Goal: Information Seeking & Learning: Learn about a topic

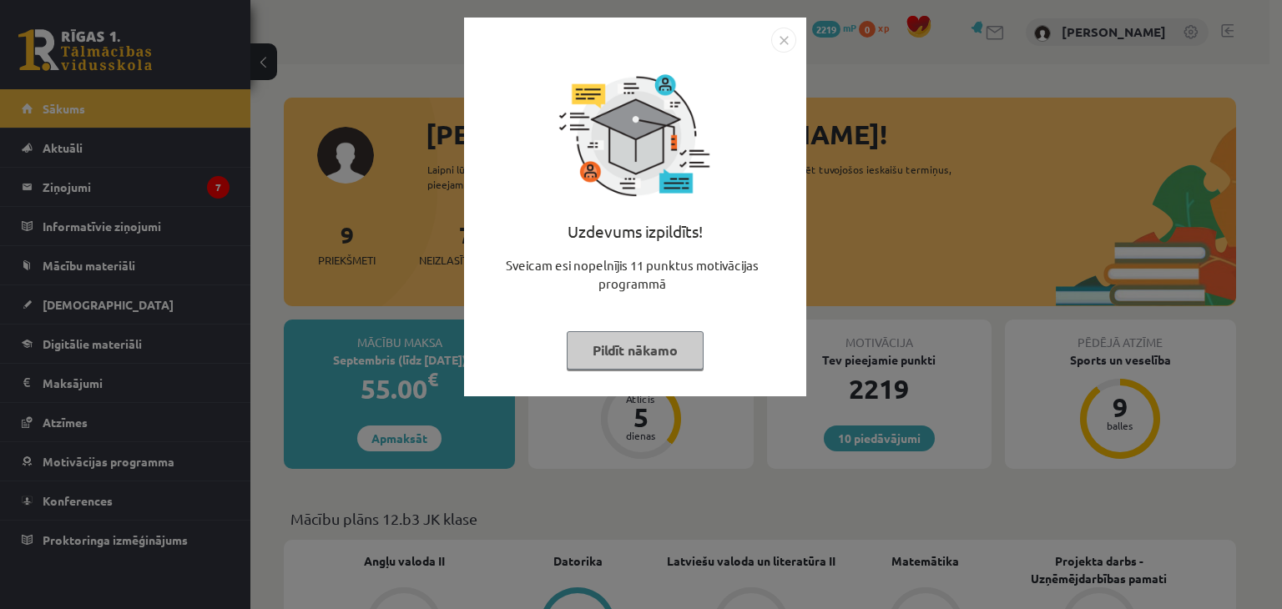
click at [629, 331] on button "Pildīt nākamo" at bounding box center [635, 350] width 137 height 38
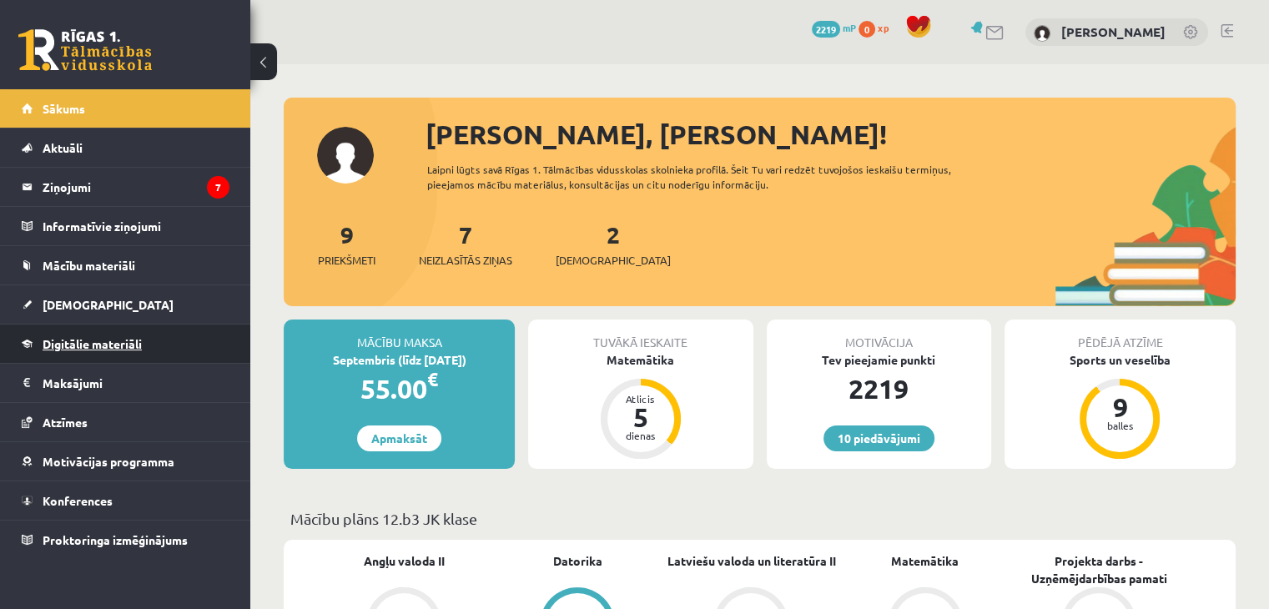
click at [97, 344] on span "Digitālie materiāli" at bounding box center [92, 343] width 99 height 15
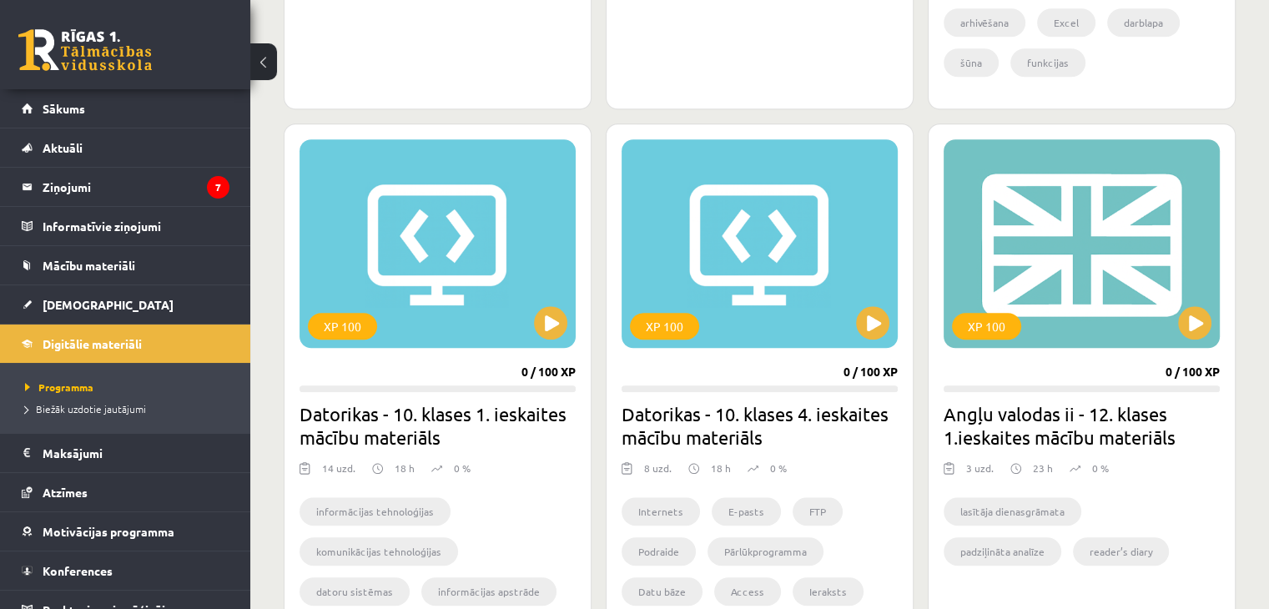
scroll to position [1473, 0]
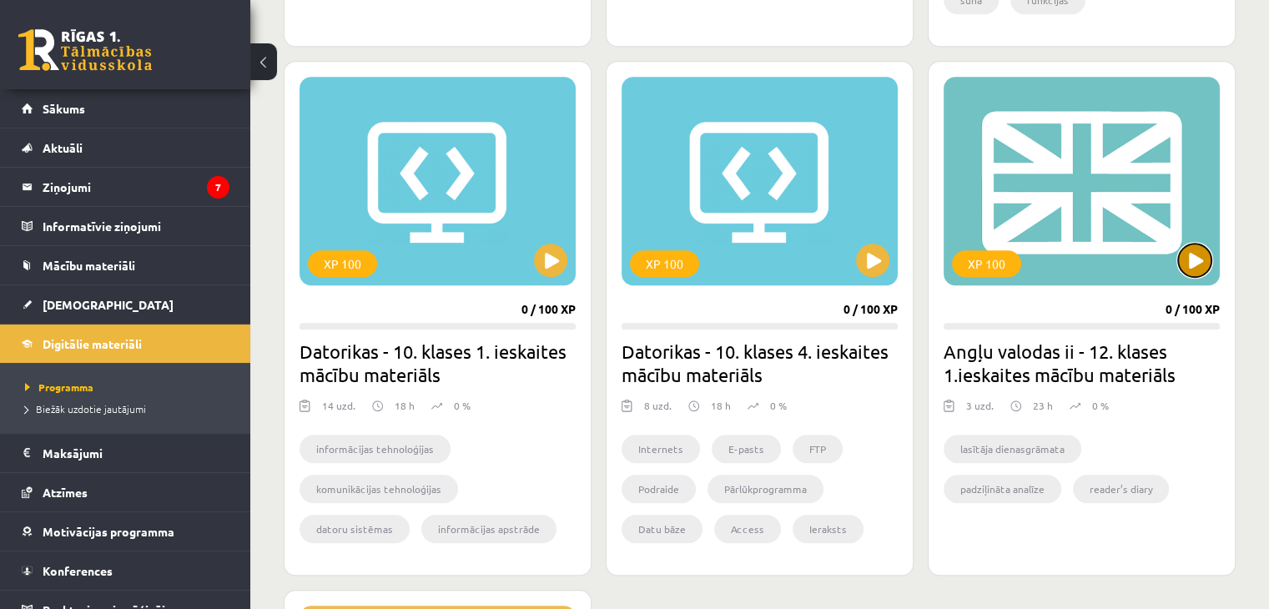
click at [1188, 261] on button at bounding box center [1194, 260] width 33 height 33
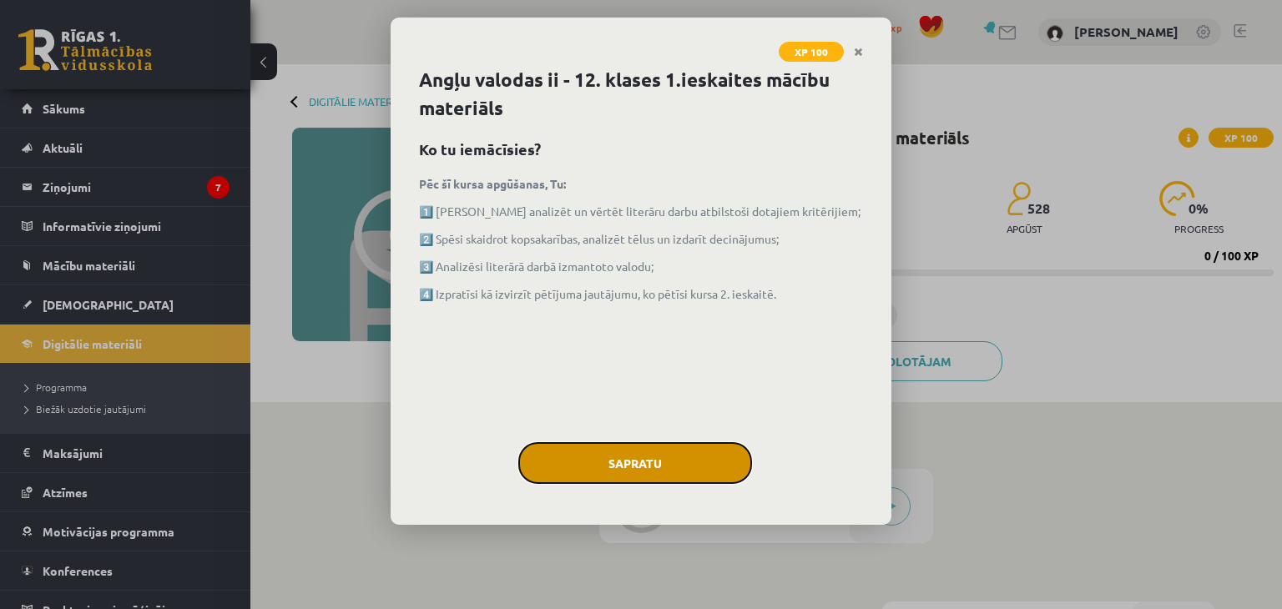
click at [624, 463] on button "Sapratu" at bounding box center [635, 463] width 234 height 42
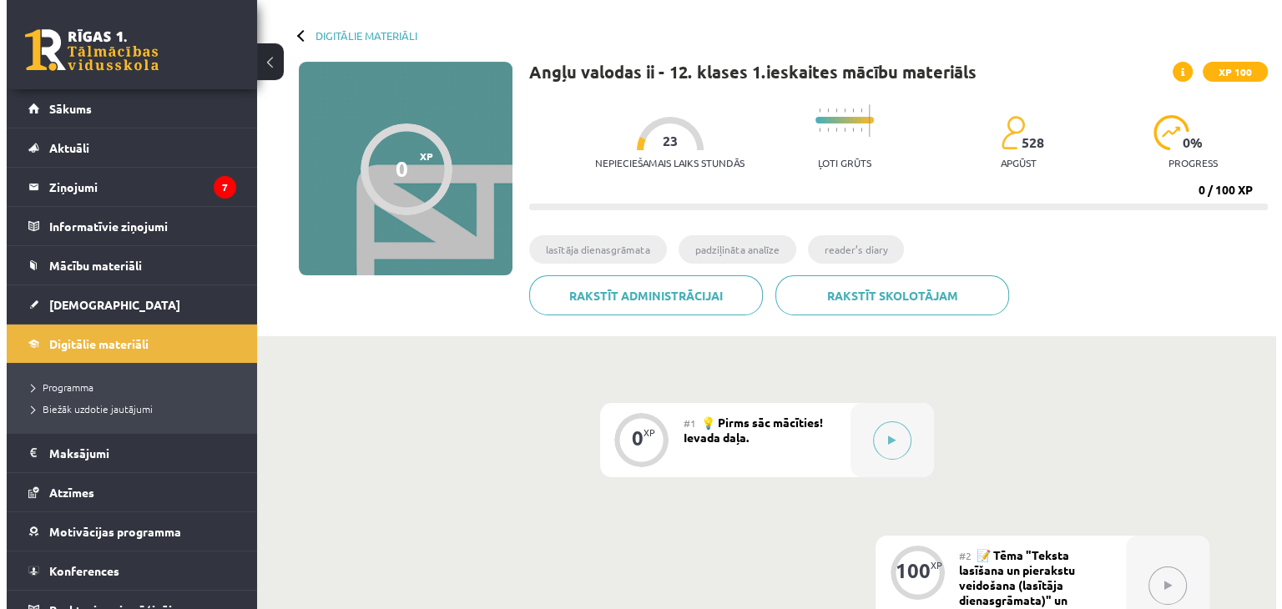
scroll to position [48, 0]
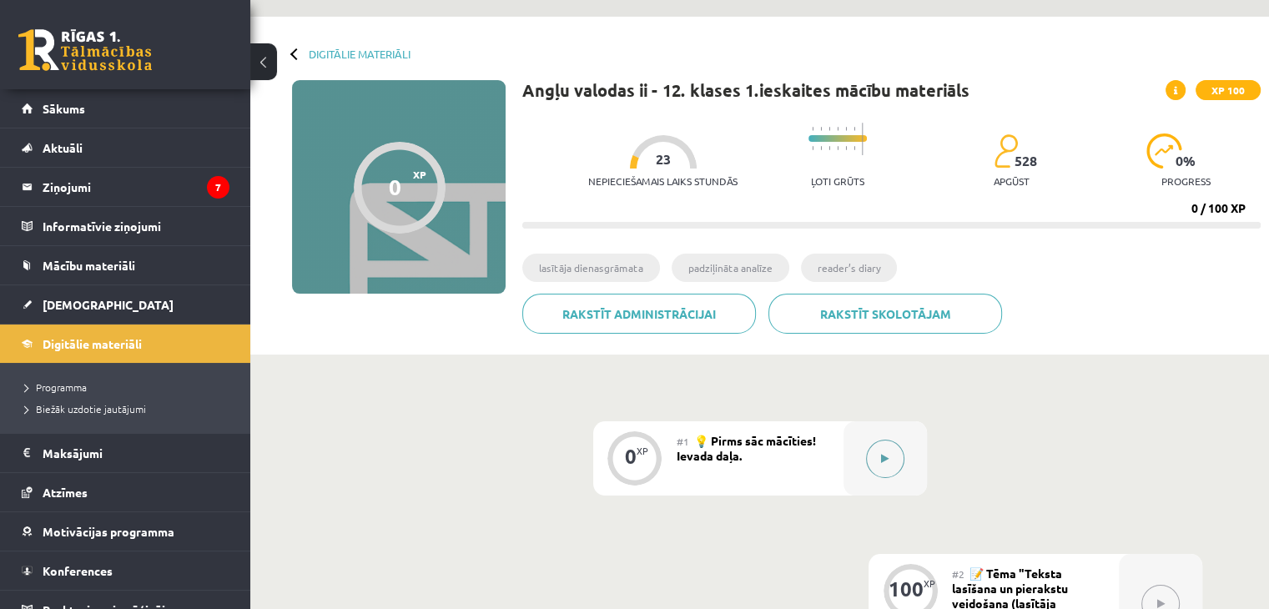
click at [885, 471] on button at bounding box center [885, 459] width 38 height 38
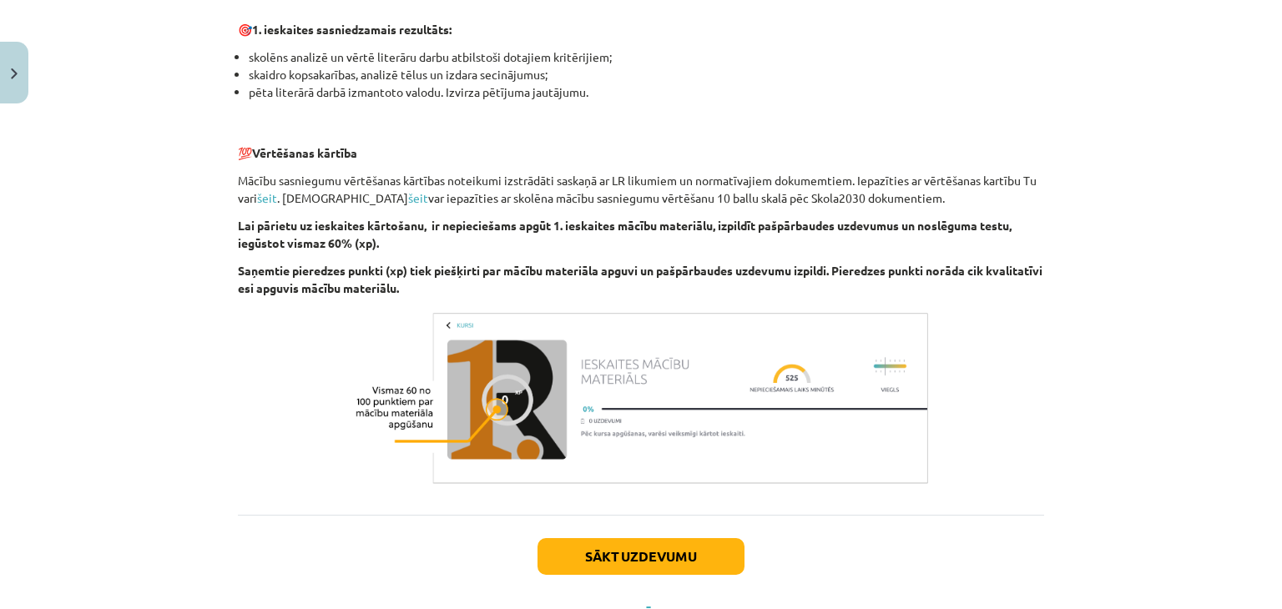
scroll to position [1116, 0]
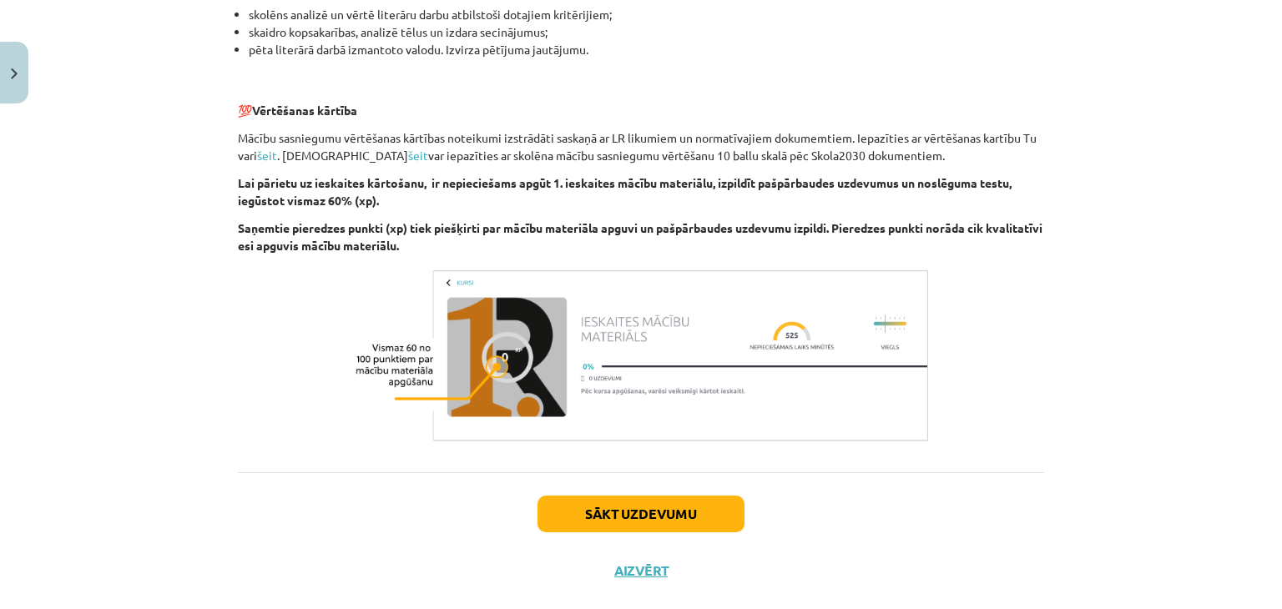
drag, startPoint x: 1267, startPoint y: 485, endPoint x: 1259, endPoint y: 517, distance: 32.8
click at [1259, 517] on div "Mācību tēma: Angļu valodas ii - 12. klases 1.ieskaites mācību materiāls #1 💡 Pi…" at bounding box center [641, 304] width 1282 height 609
click at [648, 508] on button "Sākt uzdevumu" at bounding box center [640, 514] width 207 height 37
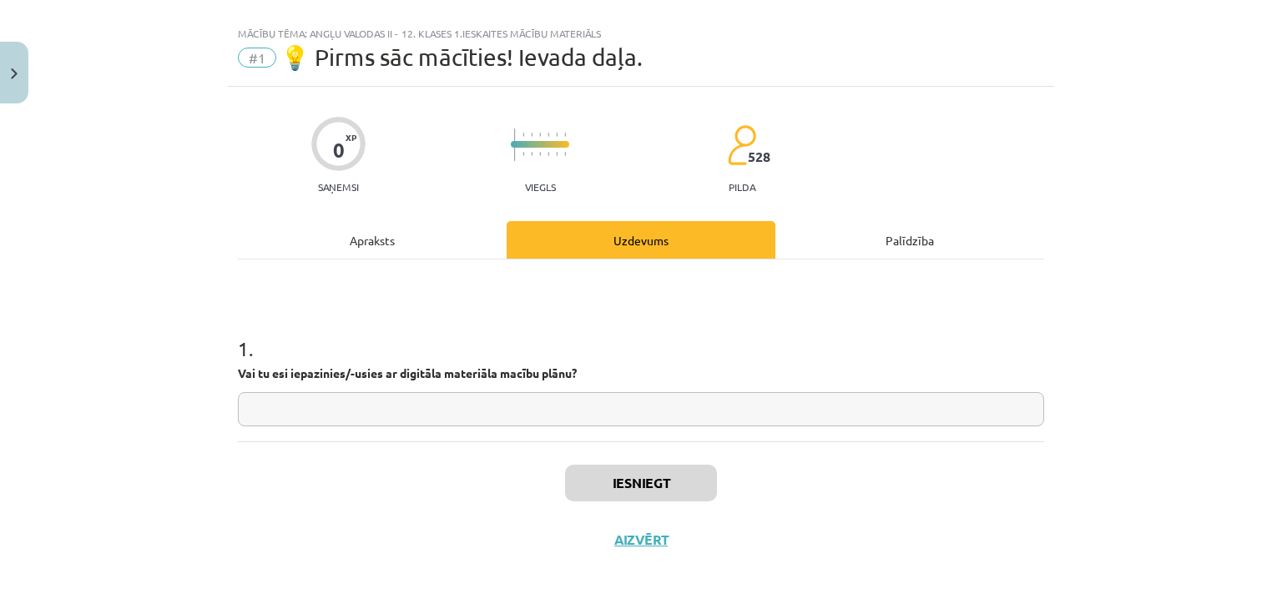
click at [447, 413] on input "text" at bounding box center [641, 409] width 806 height 34
type input "**"
click at [609, 482] on button "Iesniegt" at bounding box center [641, 483] width 152 height 37
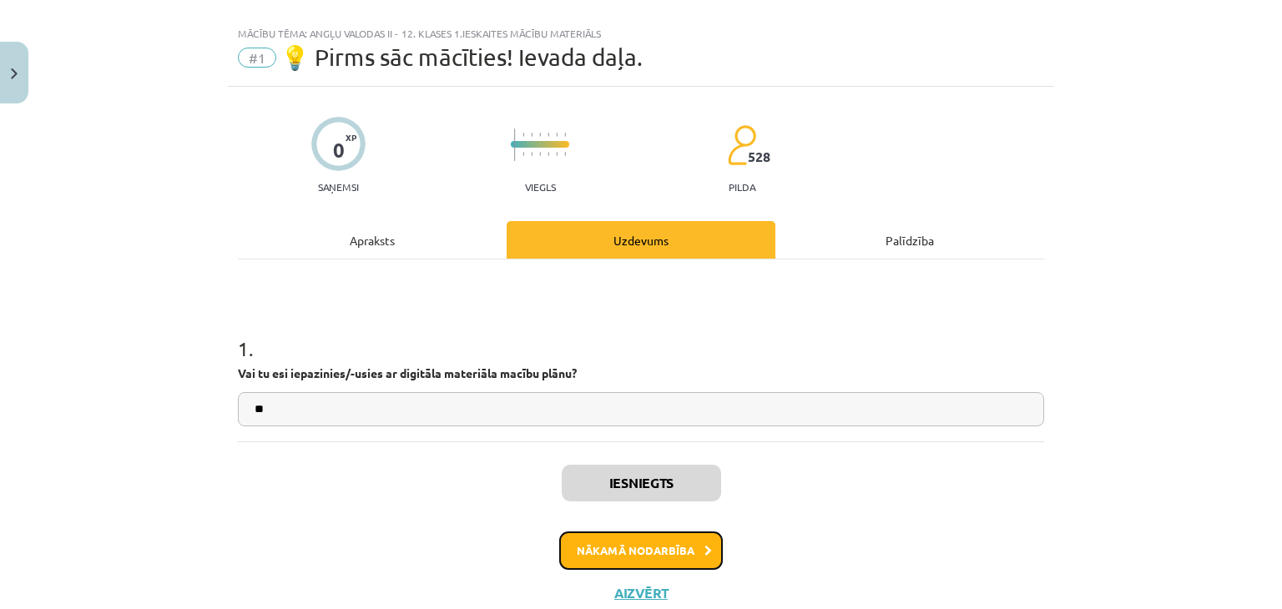
click at [676, 559] on button "Nākamā nodarbība" at bounding box center [641, 551] width 164 height 38
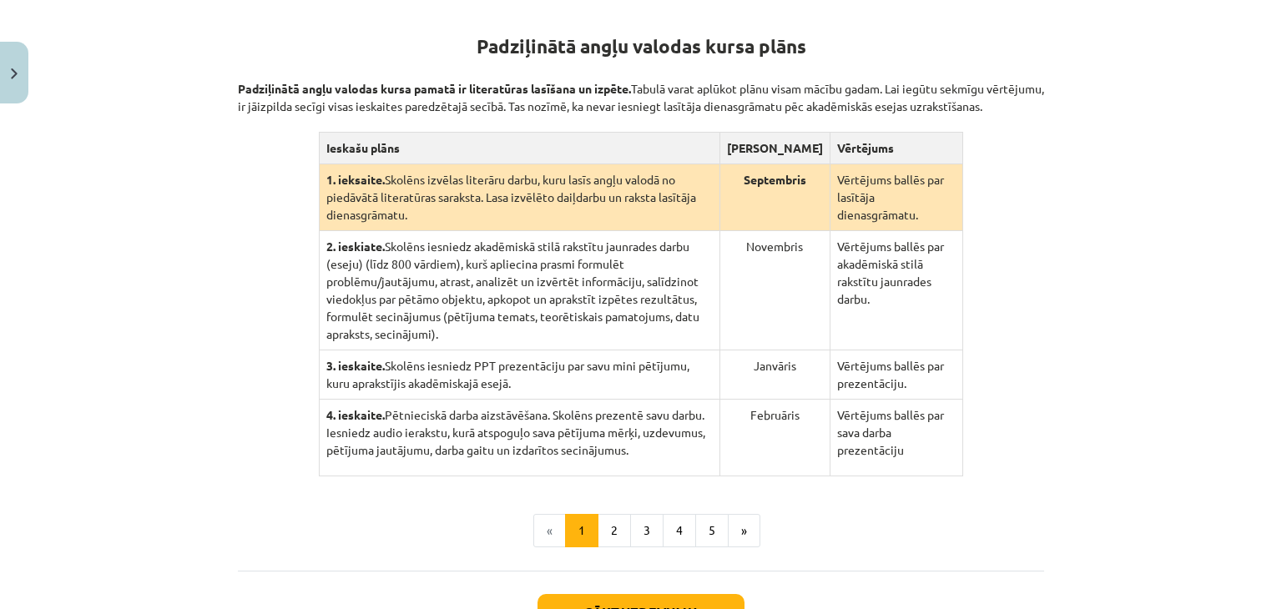
scroll to position [312, 0]
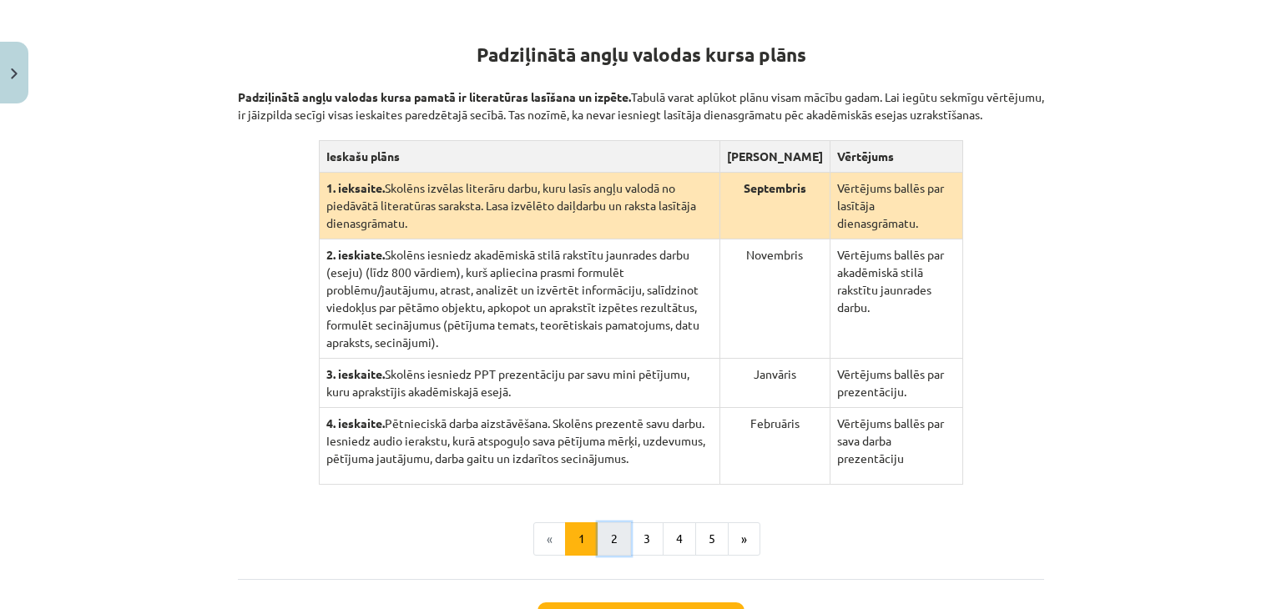
click at [604, 524] on button "2" at bounding box center [613, 538] width 33 height 33
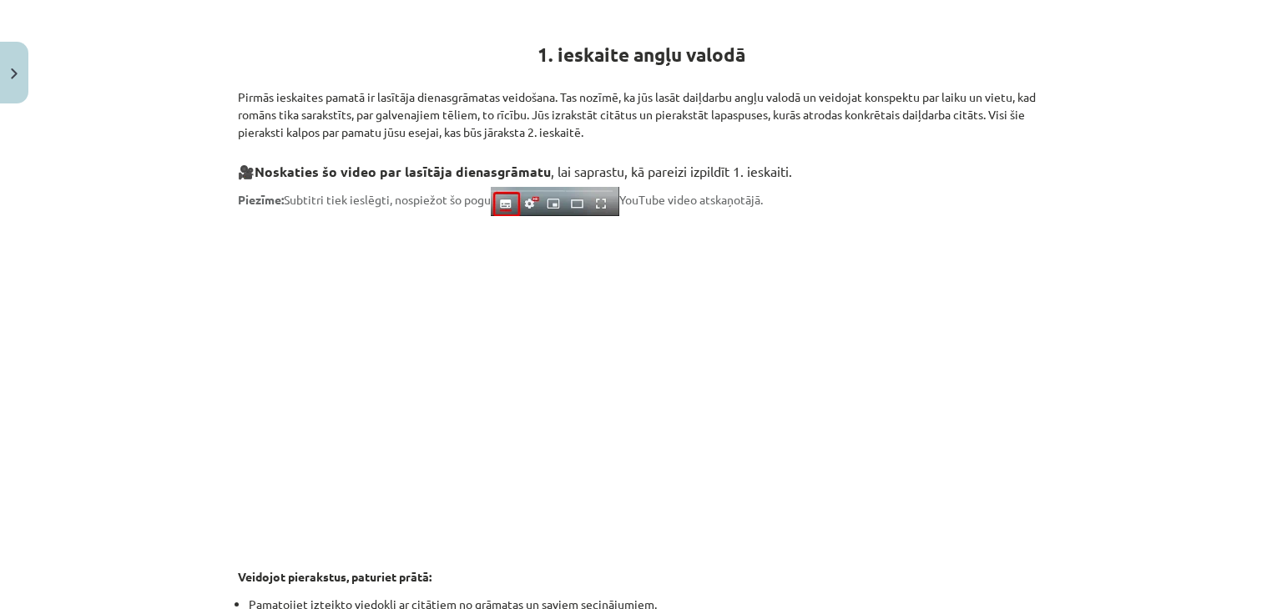
scroll to position [325, 0]
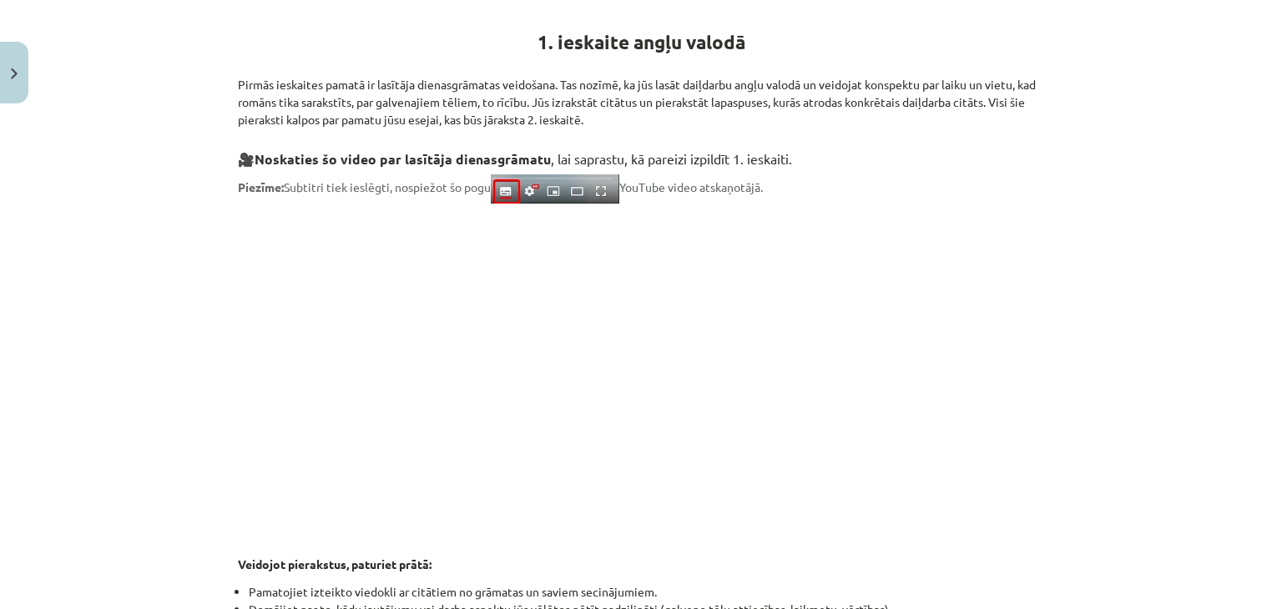
drag, startPoint x: 1262, startPoint y: 275, endPoint x: 1263, endPoint y: 306, distance: 30.9
click at [1263, 306] on div "Mācību tēma: Angļu valodas ii - 12. klases 1.ieskaites mācību materiāls #2 📝 Tē…" at bounding box center [641, 304] width 1282 height 609
drag, startPoint x: 1263, startPoint y: 306, endPoint x: 1262, endPoint y: 384, distance: 77.6
click at [1262, 384] on div "Mācību tēma: Angļu valodas ii - 12. klases 1.ieskaites mācību materiāls #2 📝 Tē…" at bounding box center [641, 304] width 1282 height 609
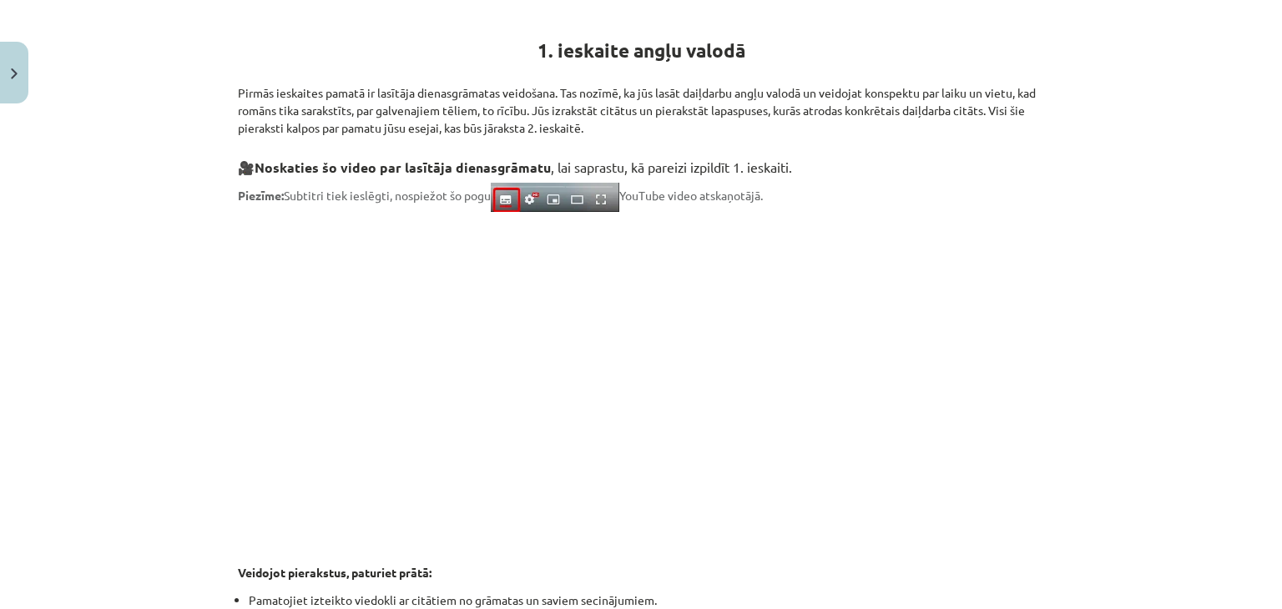
scroll to position [0, 0]
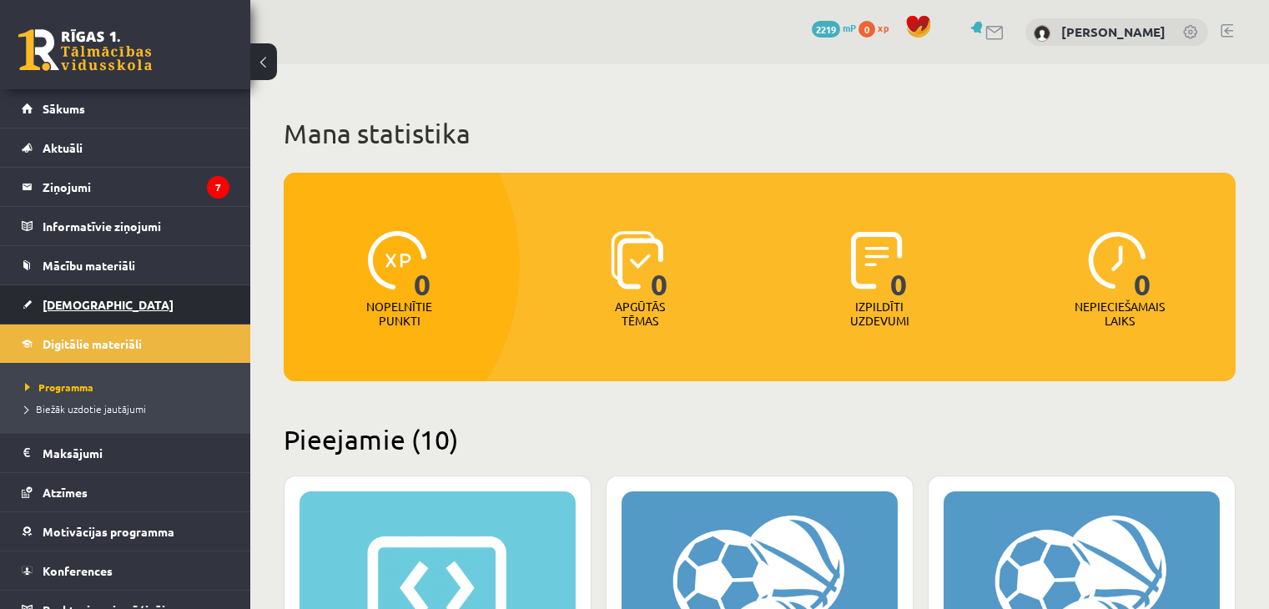
scroll to position [1473, 0]
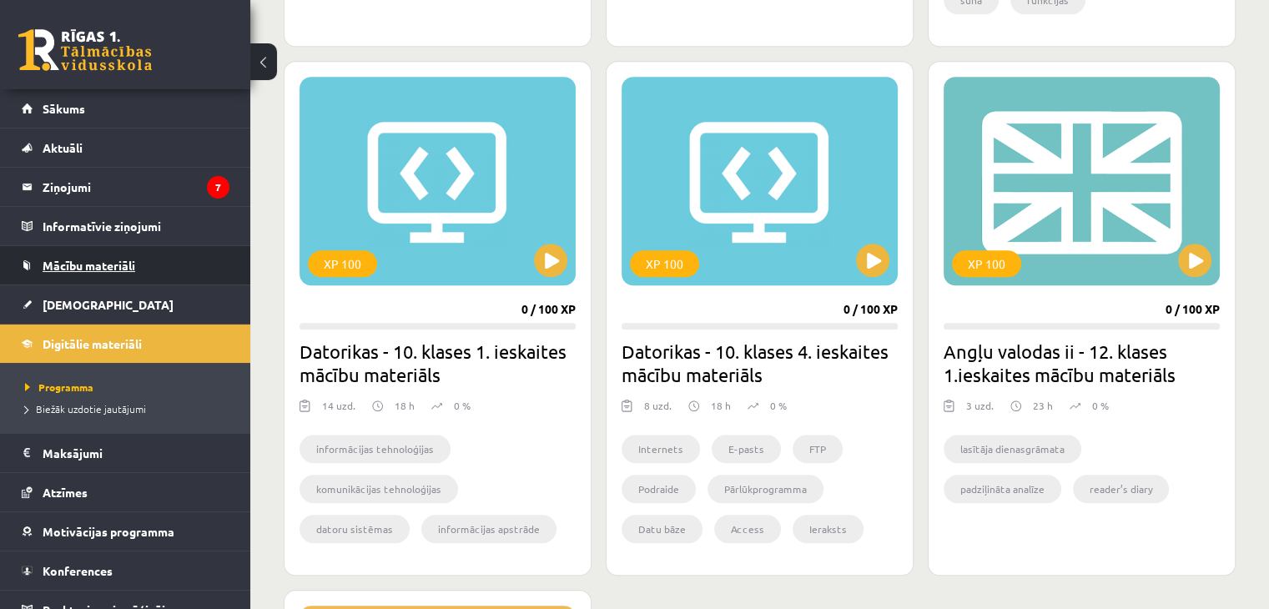
click at [116, 265] on span "Mācību materiāli" at bounding box center [89, 265] width 93 height 15
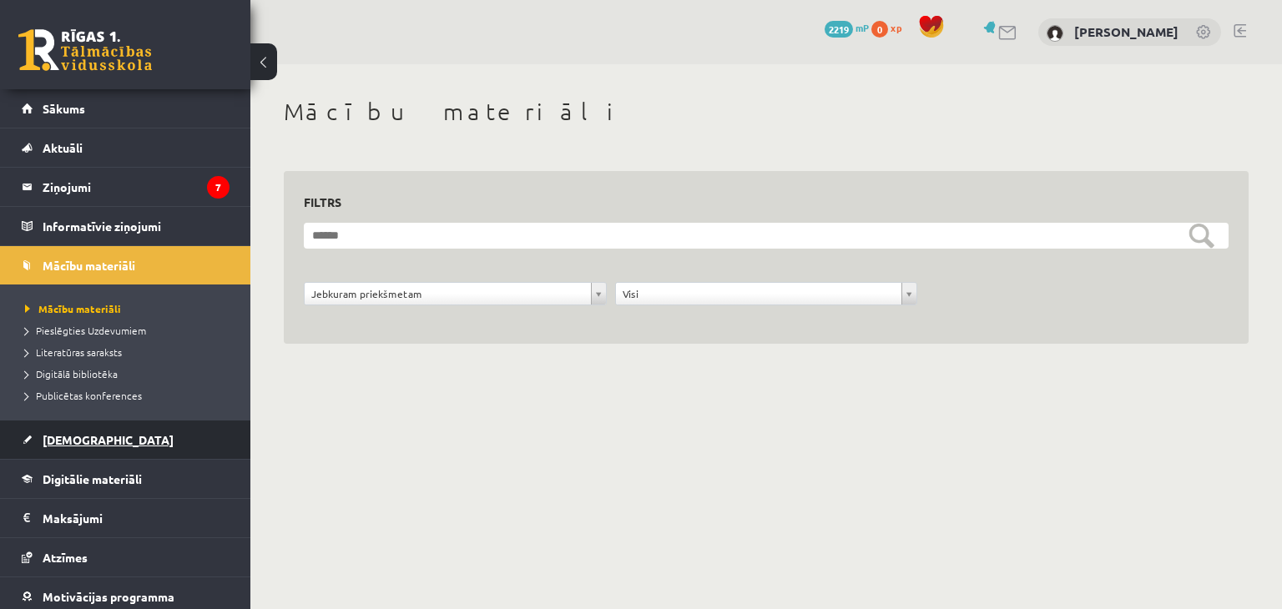
click at [78, 438] on span "[DEMOGRAPHIC_DATA]" at bounding box center [108, 439] width 131 height 15
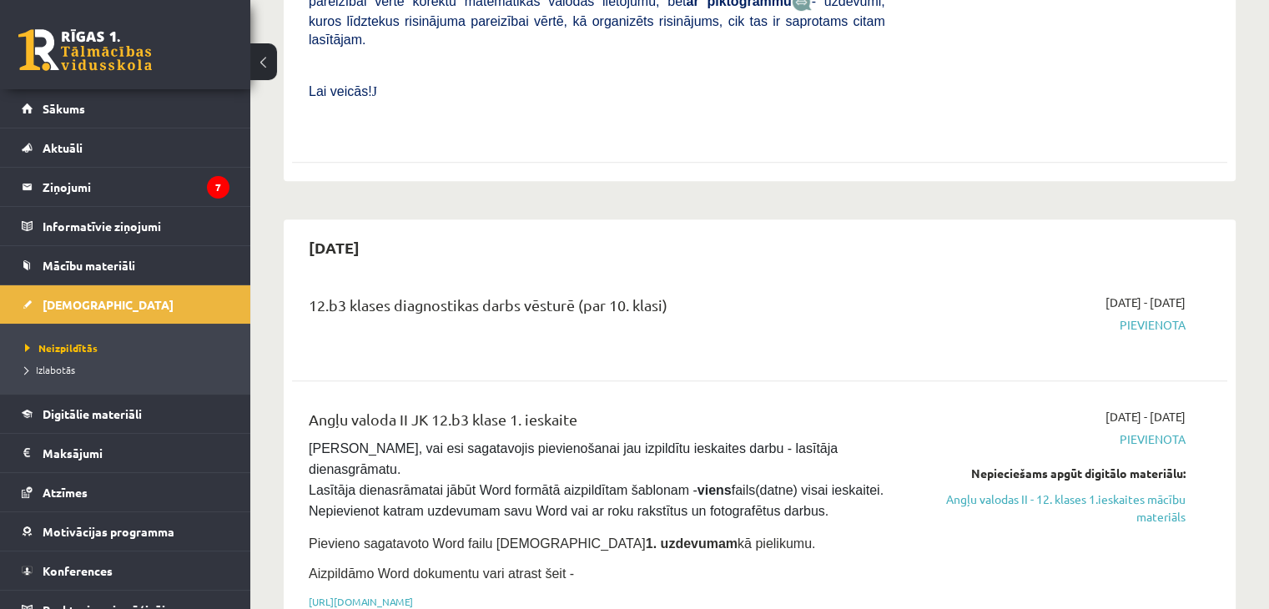
scroll to position [804, 0]
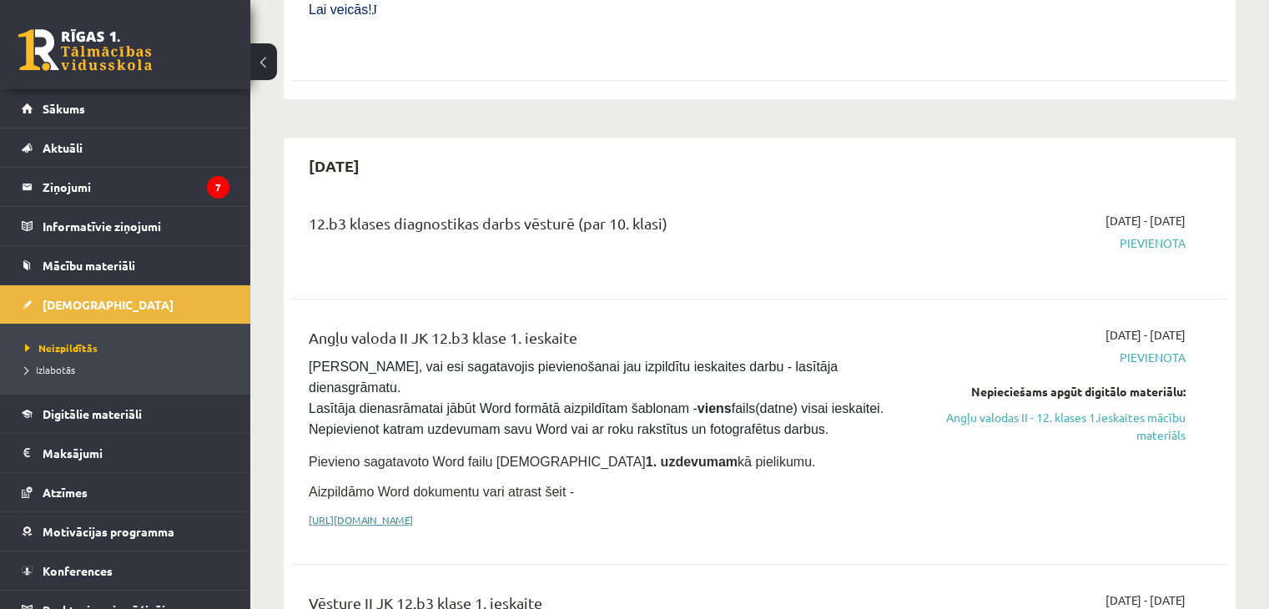
click at [413, 513] on link "https://drive.google.com/drive/folders/1IHE_ip15KOAbO2Se1NDGwZ2e__vlzPUf?usp=sh…" at bounding box center [361, 519] width 104 height 13
